Goal: Task Accomplishment & Management: Complete application form

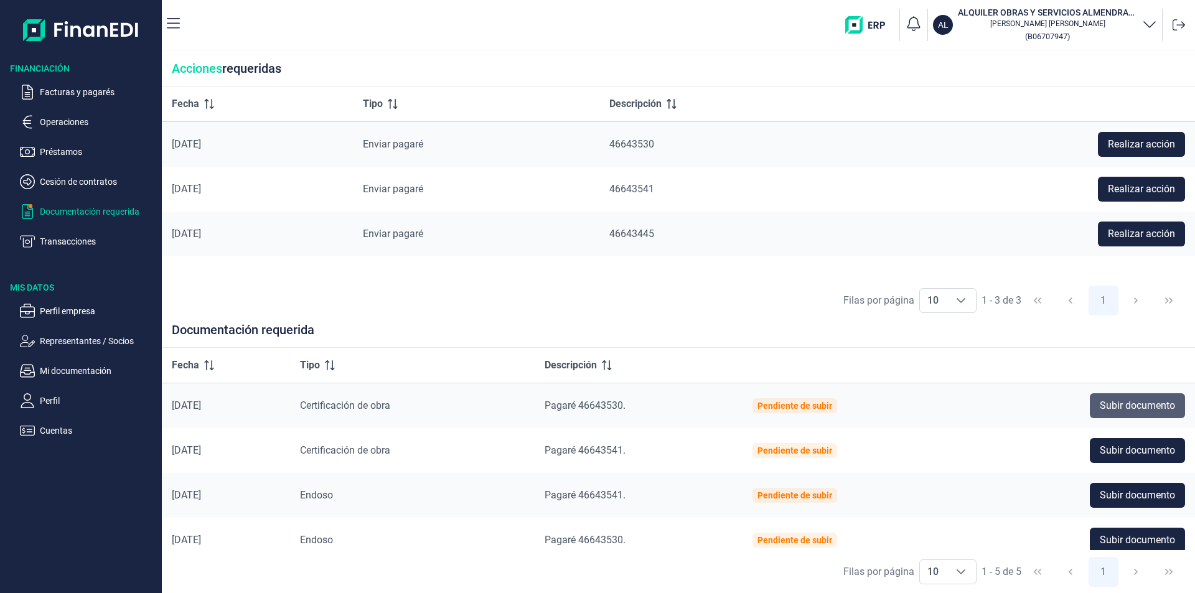
click at [1133, 403] on span "Subir documento" at bounding box center [1136, 405] width 75 height 15
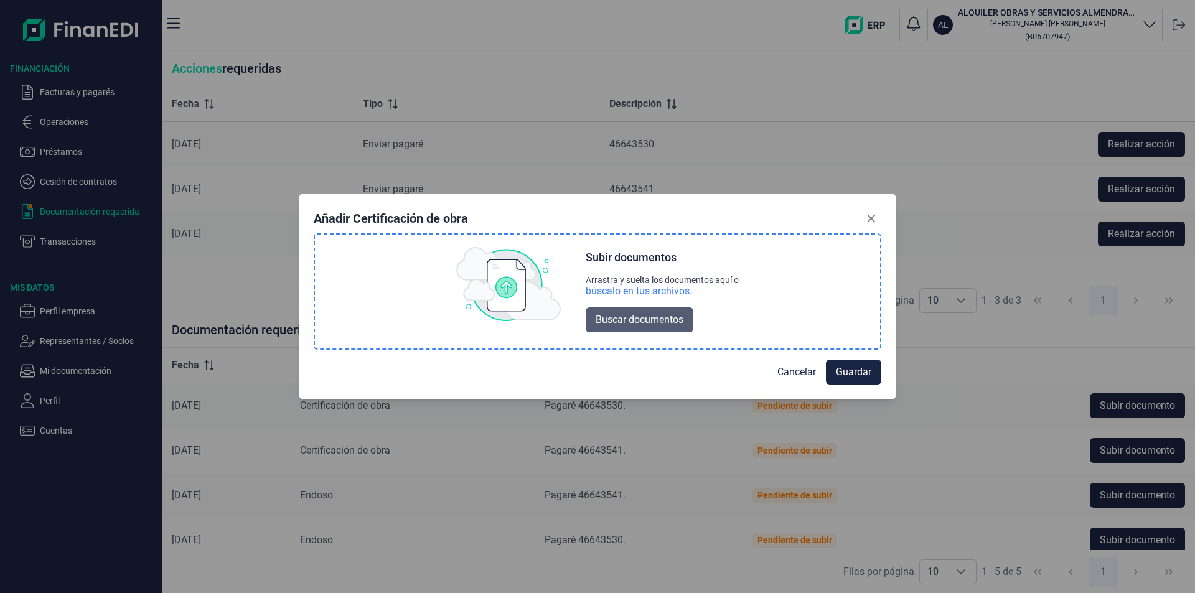
click at [652, 325] on span "Buscar documentos" at bounding box center [639, 319] width 88 height 15
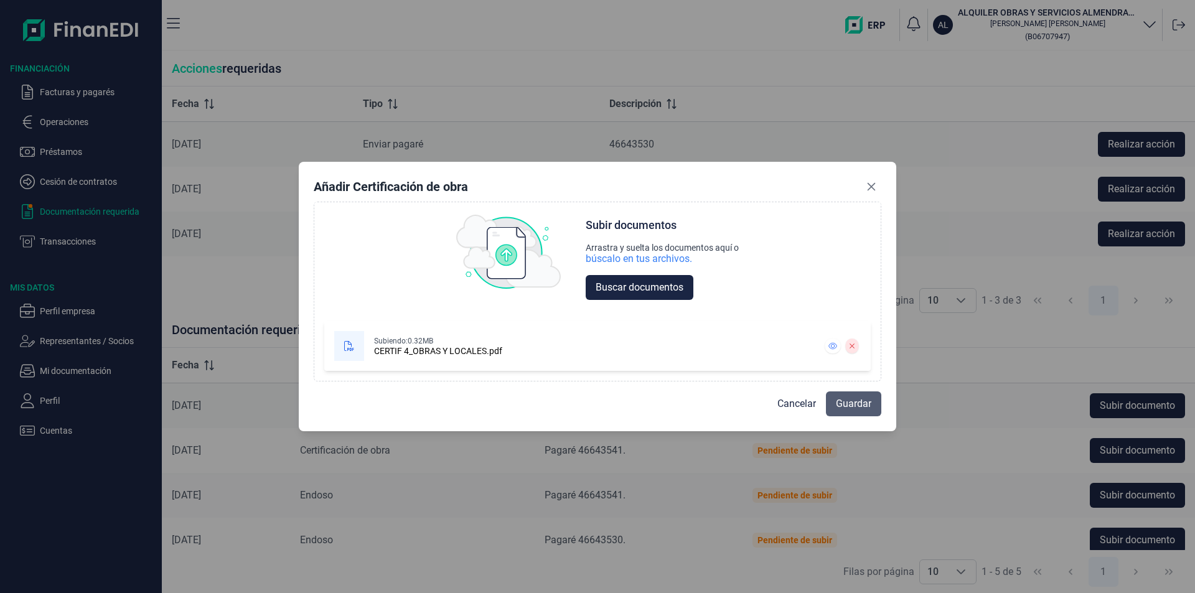
click at [870, 406] on span "Guardar" at bounding box center [853, 403] width 35 height 15
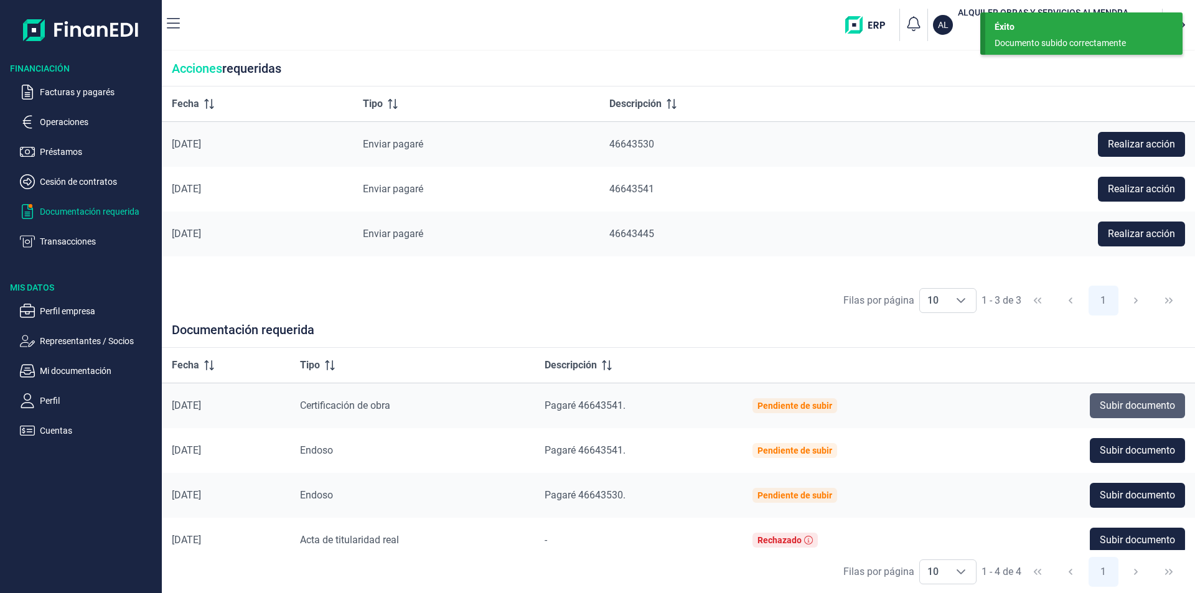
click at [1111, 405] on span "Subir documento" at bounding box center [1136, 405] width 75 height 15
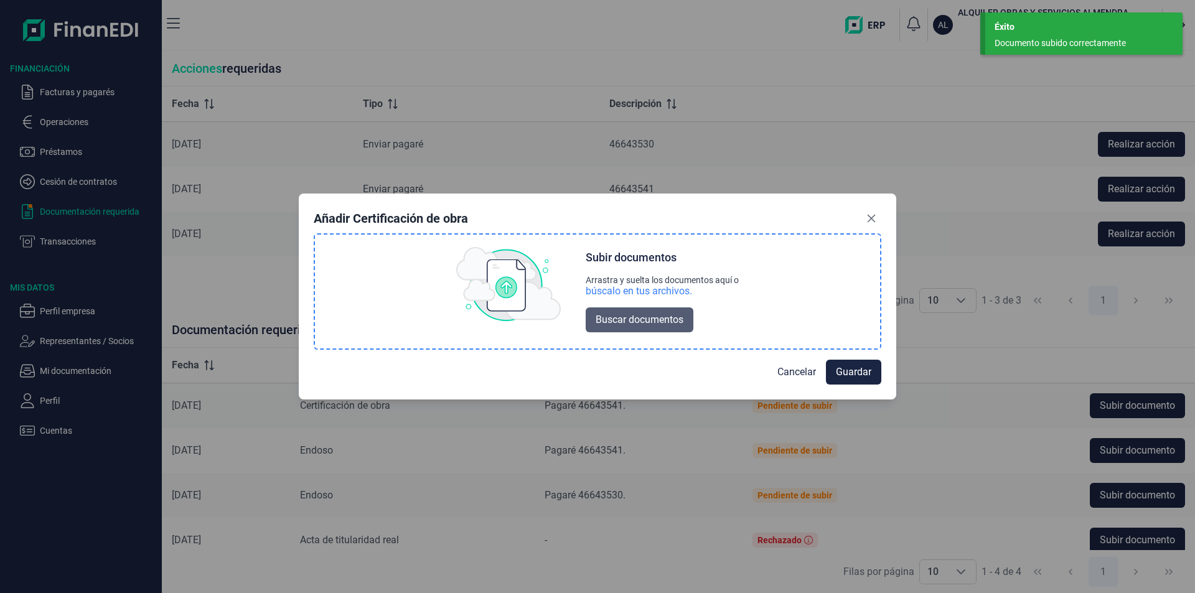
click at [649, 315] on span "Buscar documentos" at bounding box center [639, 319] width 88 height 15
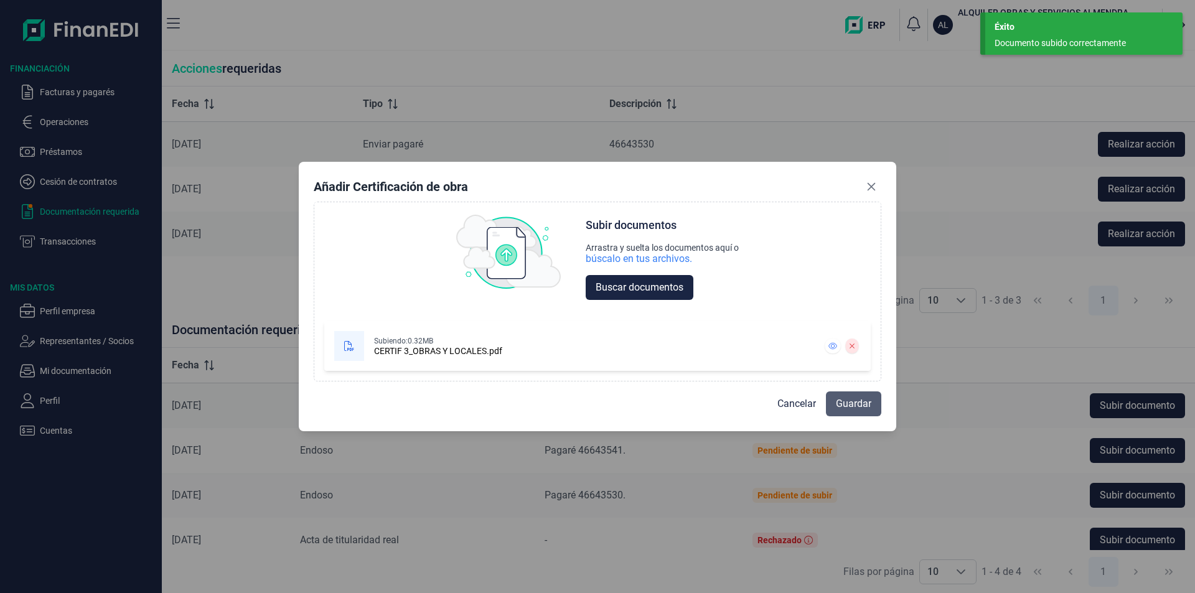
click at [851, 403] on span "Guardar" at bounding box center [853, 403] width 35 height 15
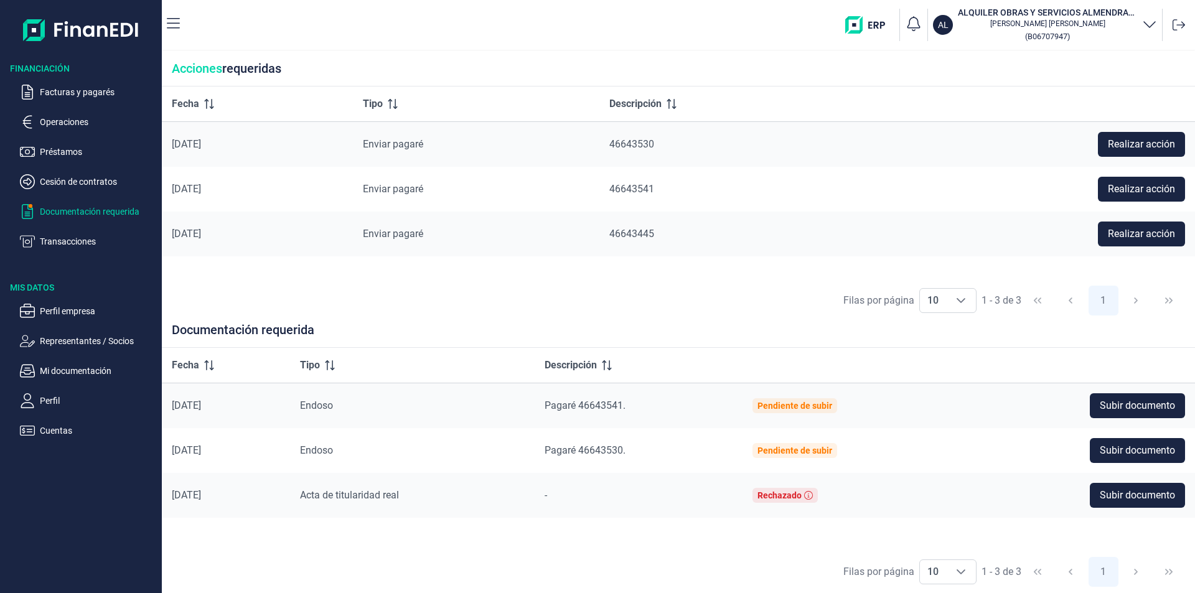
click at [74, 119] on p "Operaciones" at bounding box center [98, 121] width 117 height 15
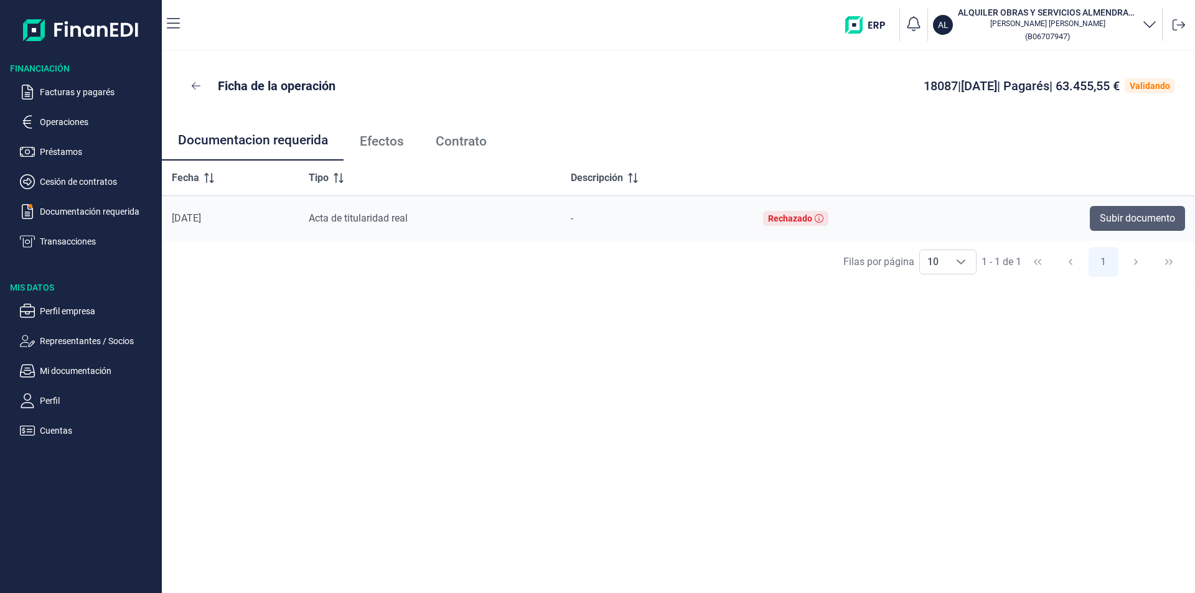
click at [1110, 215] on span "Subir documento" at bounding box center [1136, 218] width 75 height 15
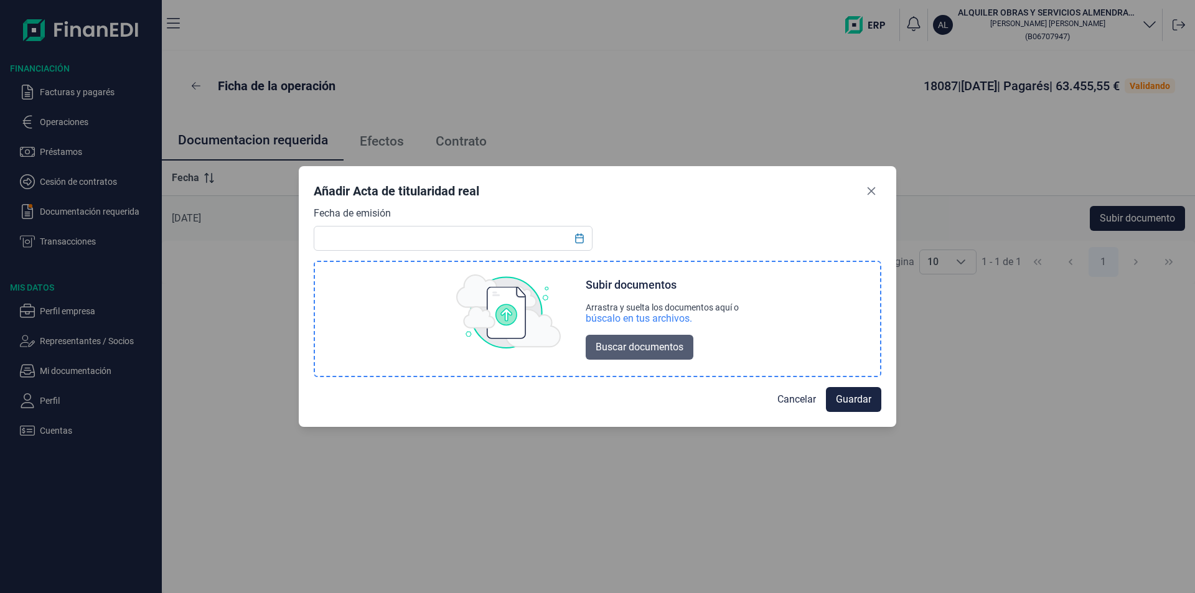
click at [631, 348] on span "Buscar documentos" at bounding box center [639, 347] width 88 height 15
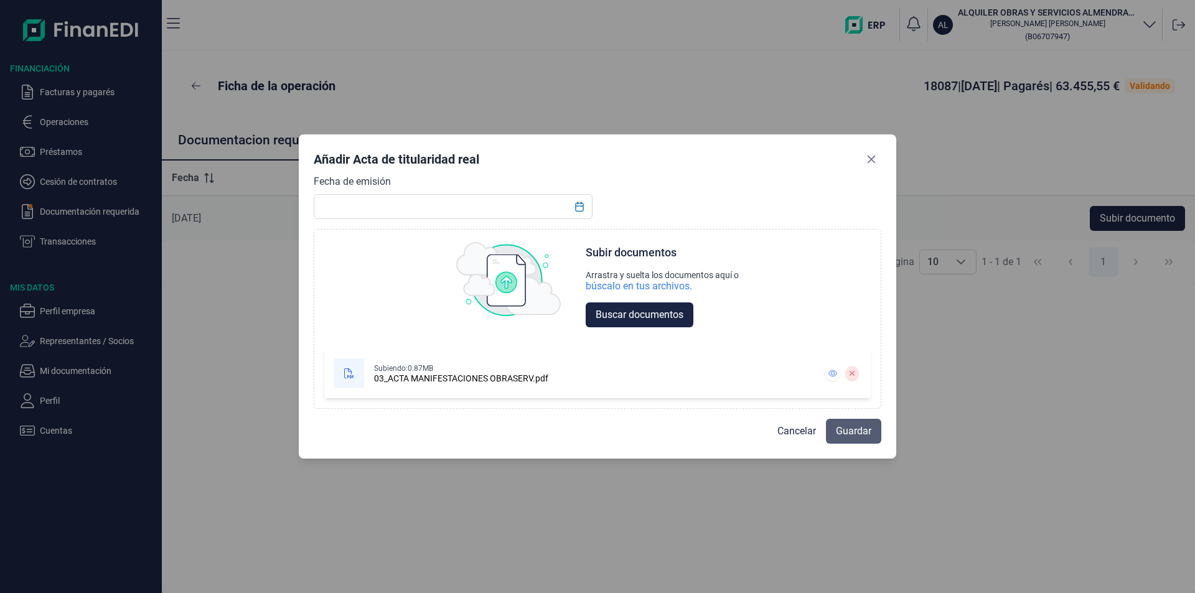
click at [859, 427] on span "Guardar" at bounding box center [853, 431] width 35 height 15
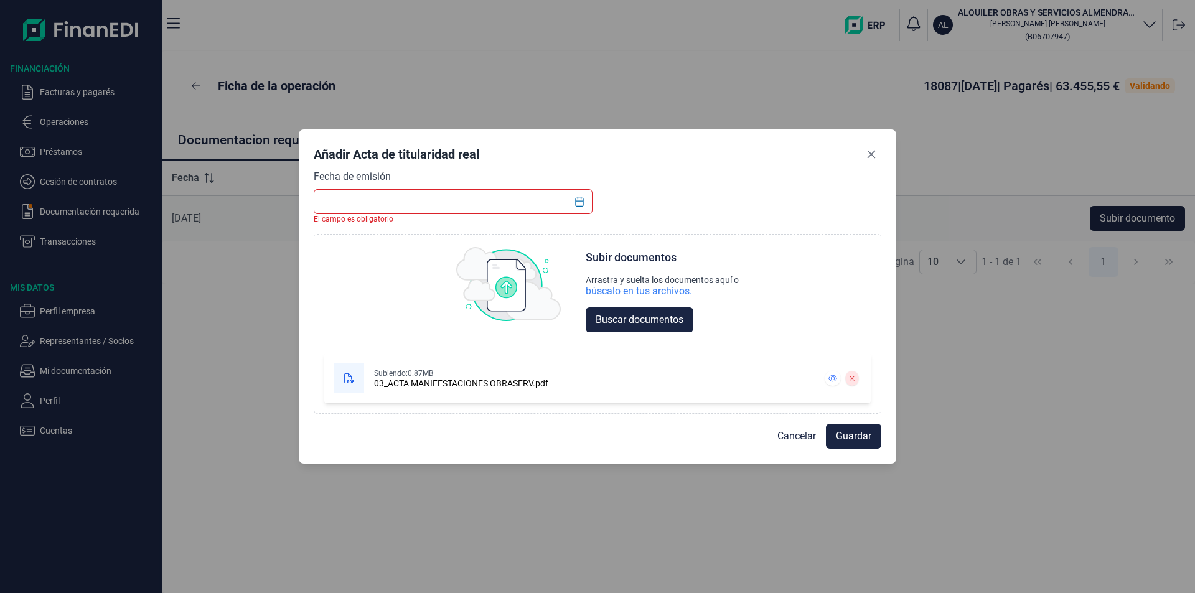
click at [348, 210] on input "text" at bounding box center [453, 201] width 279 height 25
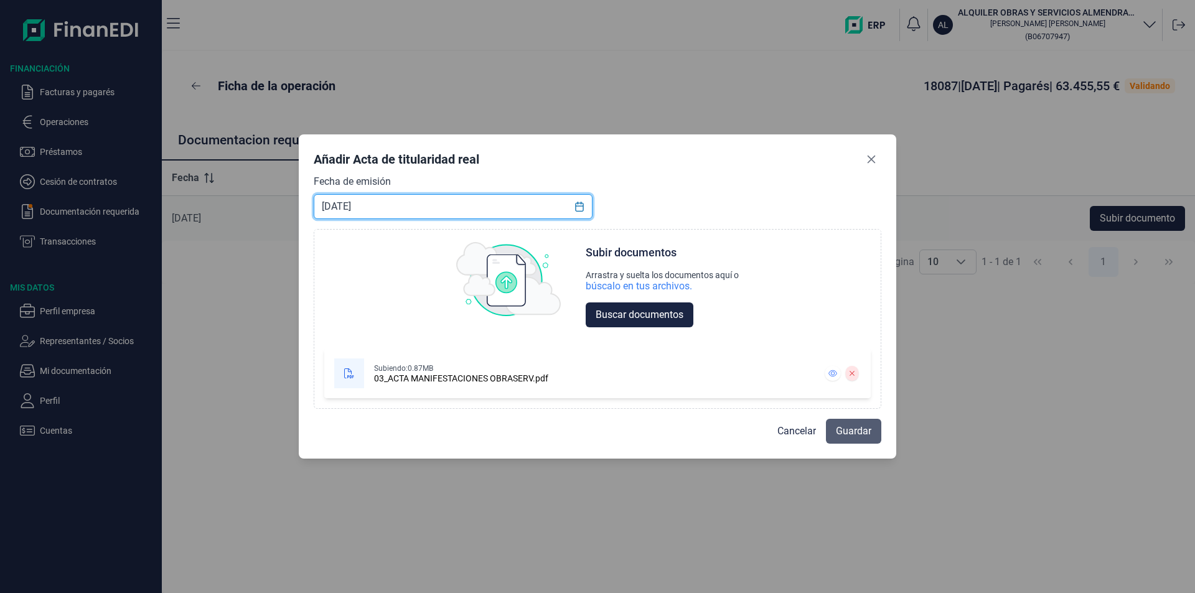
type input "[DATE]"
click at [856, 436] on span "Guardar" at bounding box center [853, 431] width 35 height 15
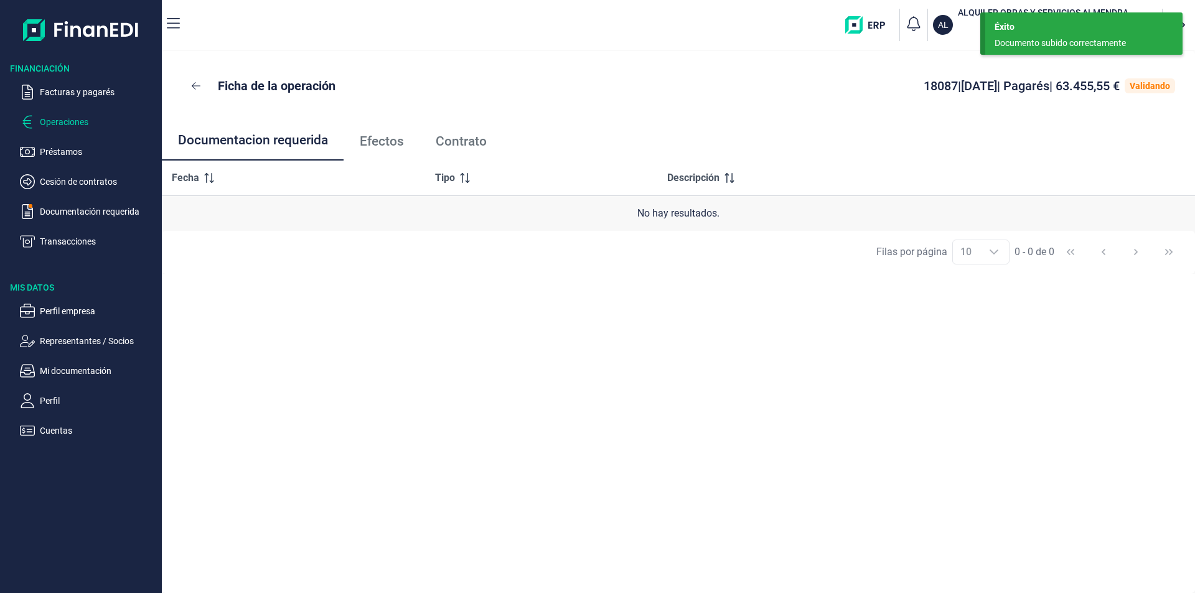
click at [77, 126] on p "Operaciones" at bounding box center [98, 121] width 117 height 15
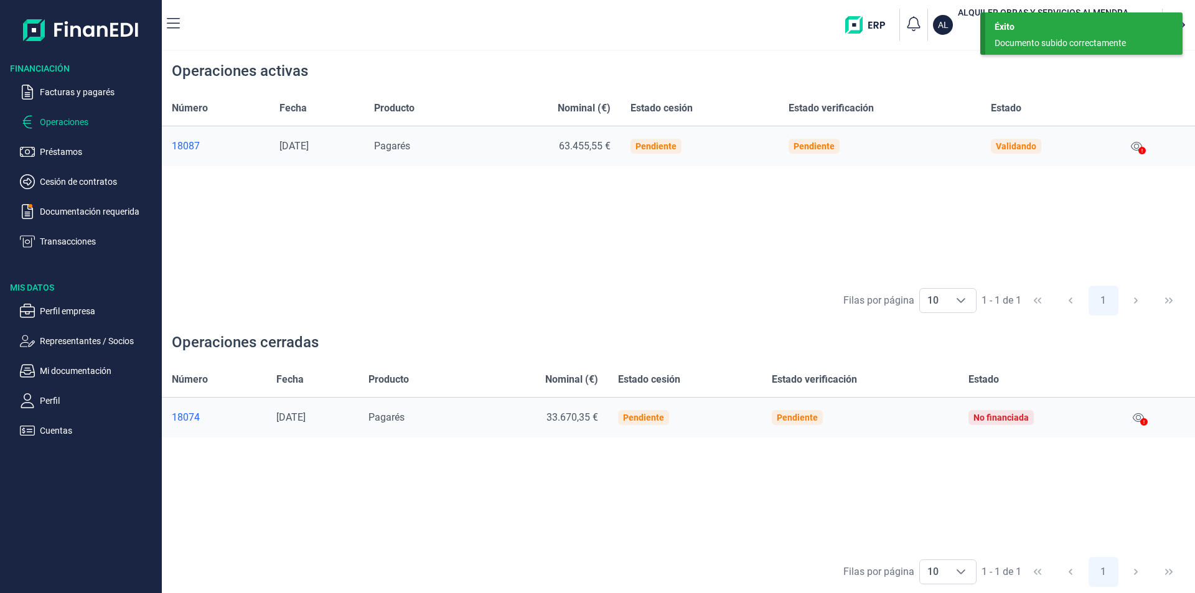
click at [189, 142] on div "18087" at bounding box center [216, 146] width 88 height 12
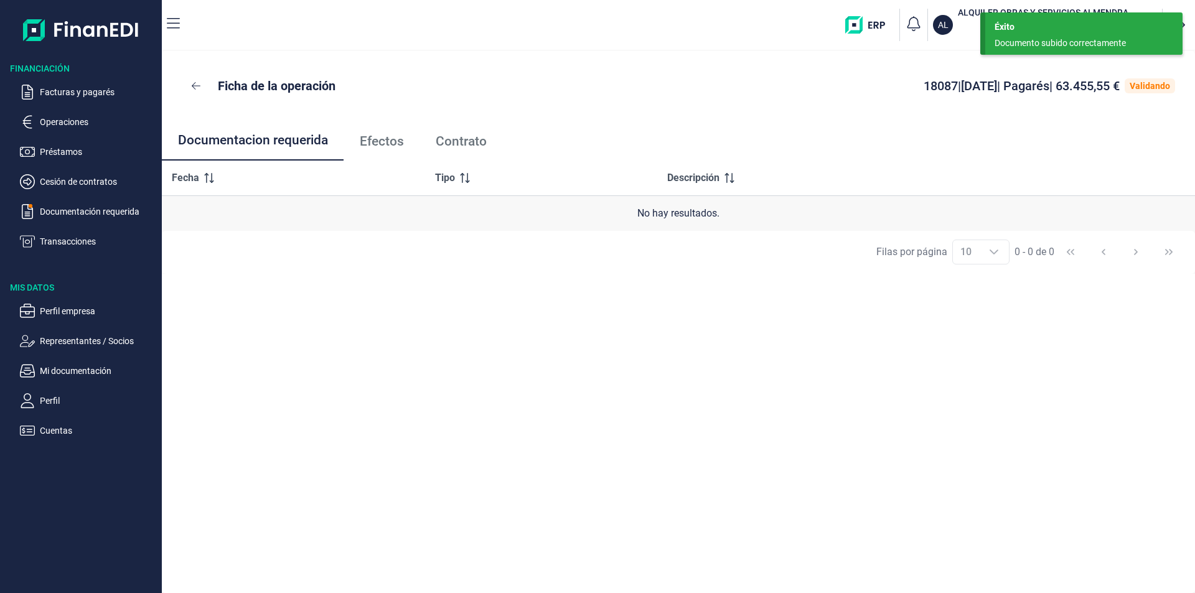
click at [387, 139] on span "Efectos" at bounding box center [382, 141] width 44 height 13
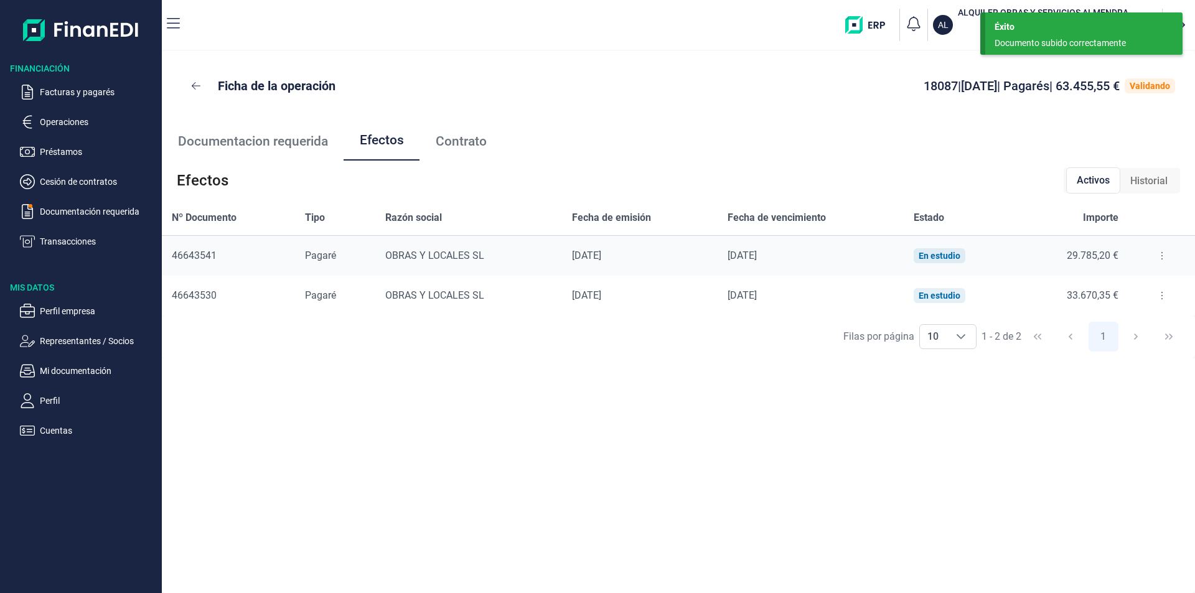
click at [442, 142] on span "Contrato" at bounding box center [461, 141] width 51 height 13
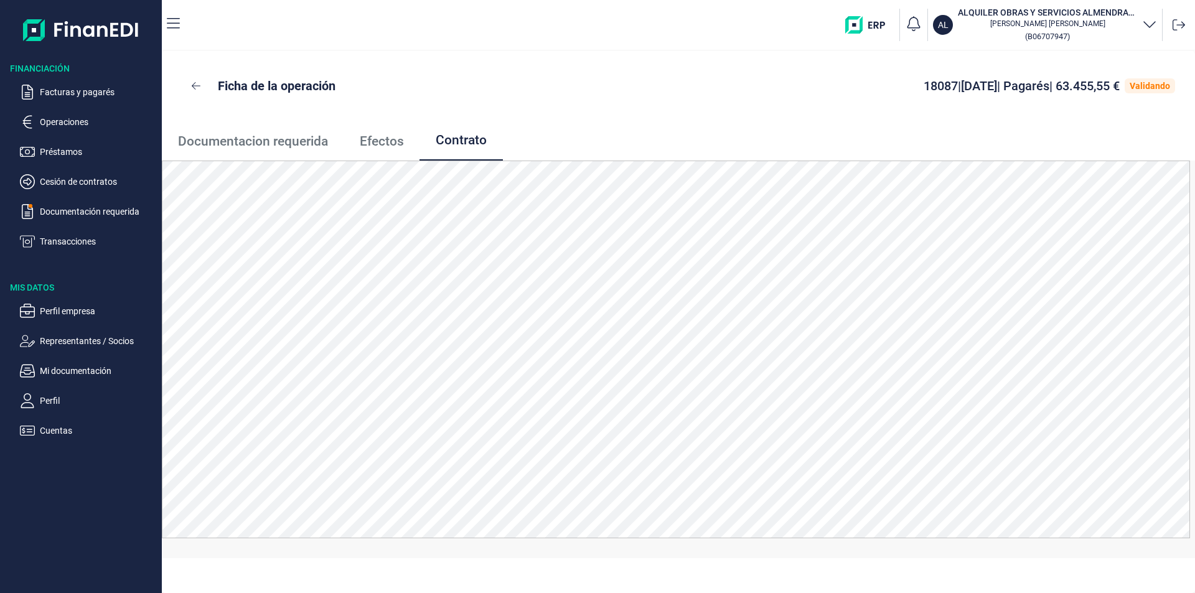
click at [383, 150] on link "Efectos" at bounding box center [381, 141] width 76 height 41
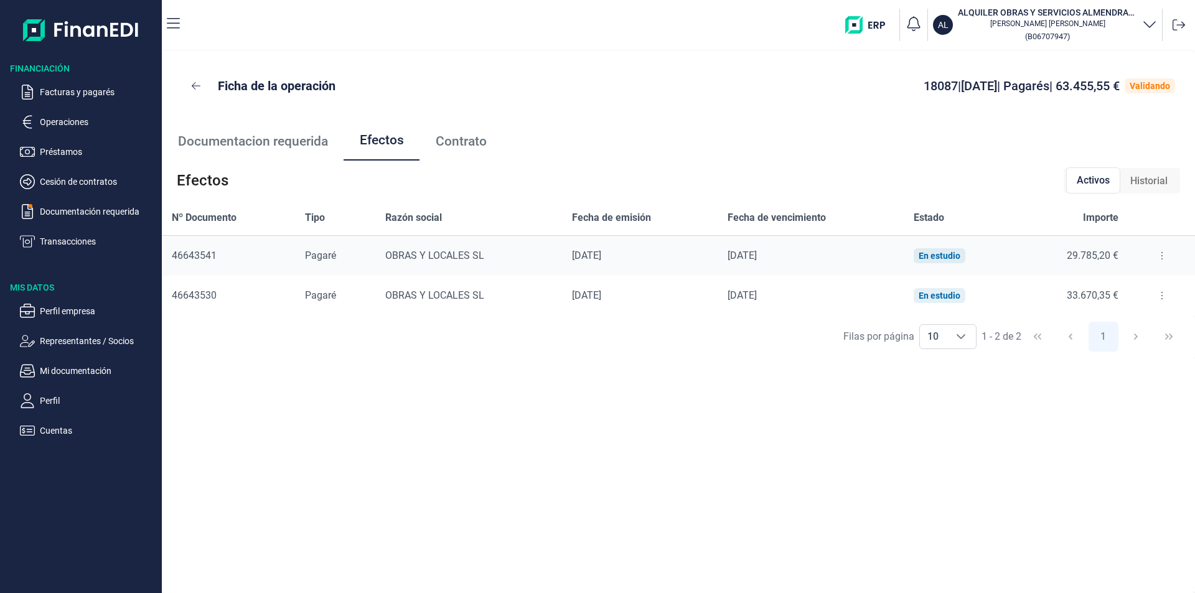
click at [241, 133] on link "Documentacion requerida" at bounding box center [253, 141] width 182 height 41
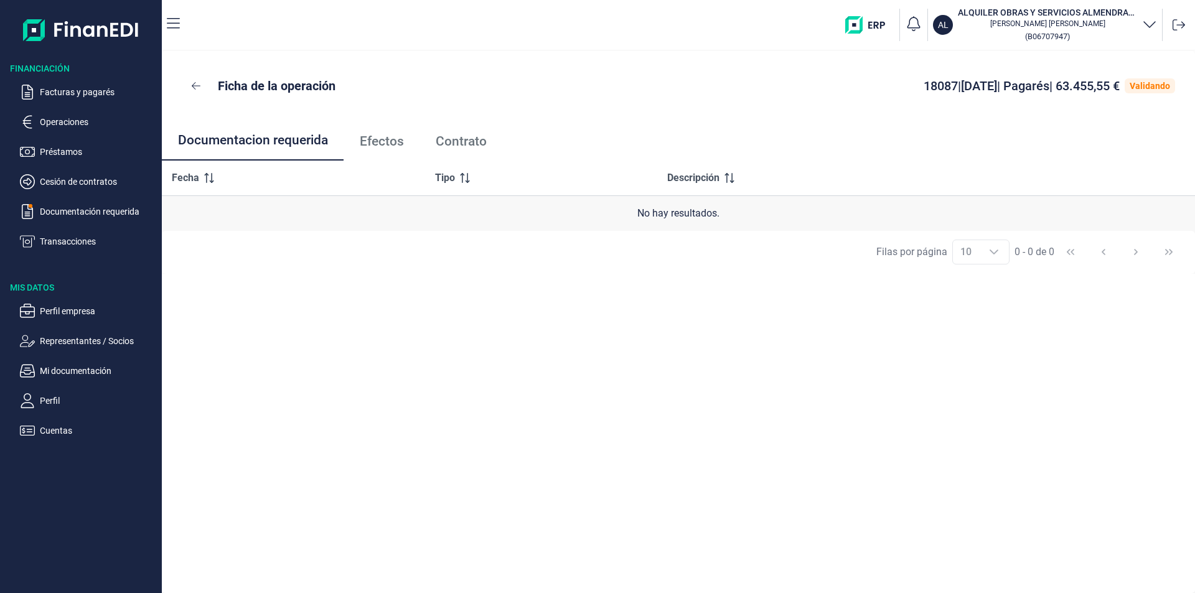
click at [683, 394] on div "Ficha de la operación 18087 | [DATE] | Pagarés | 63.455,55 € Validando Document…" at bounding box center [678, 322] width 1033 height 542
drag, startPoint x: 106, startPoint y: 218, endPoint x: 97, endPoint y: 204, distance: 16.6
click at [106, 220] on ul "Facturas y pagarés Operaciones Préstamos Cesión de contratos Documentación requ…" at bounding box center [81, 162] width 162 height 174
click at [93, 211] on p "Documentación requerida" at bounding box center [98, 211] width 117 height 15
